Goal: Task Accomplishment & Management: Manage account settings

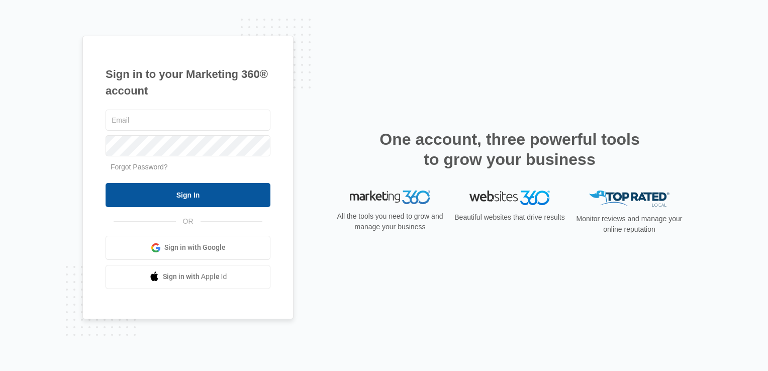
type input "[EMAIL_ADDRESS][DOMAIN_NAME]"
click at [186, 193] on input "Sign In" at bounding box center [188, 195] width 165 height 24
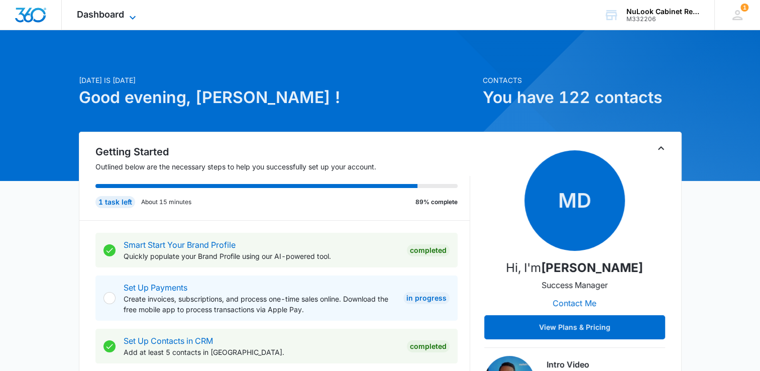
click at [116, 15] on span "Dashboard" at bounding box center [100, 14] width 47 height 11
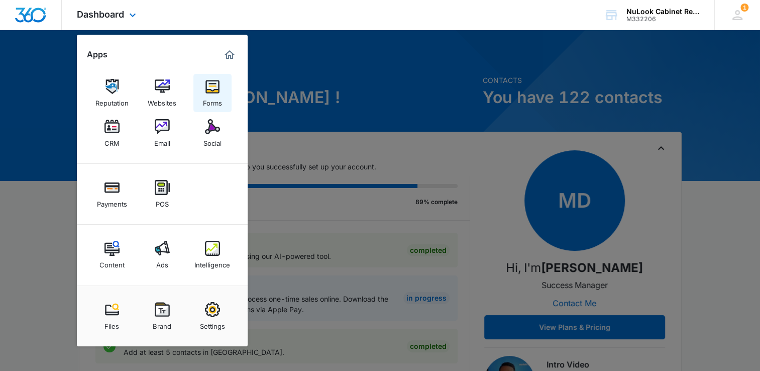
click at [216, 95] on div "Forms" at bounding box center [212, 100] width 19 height 13
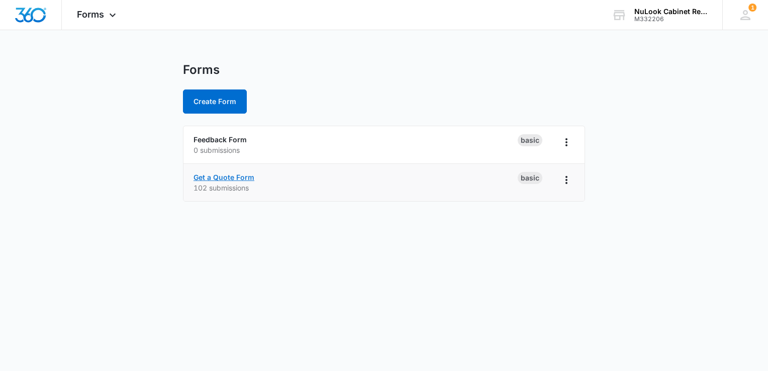
click at [219, 180] on link "Get a Quote Form" at bounding box center [224, 177] width 61 height 9
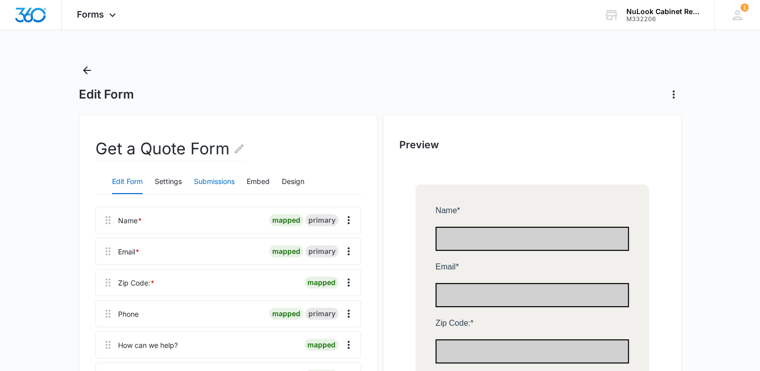
click at [219, 181] on button "Submissions" at bounding box center [214, 182] width 41 height 24
